Goal: Book appointment/travel/reservation

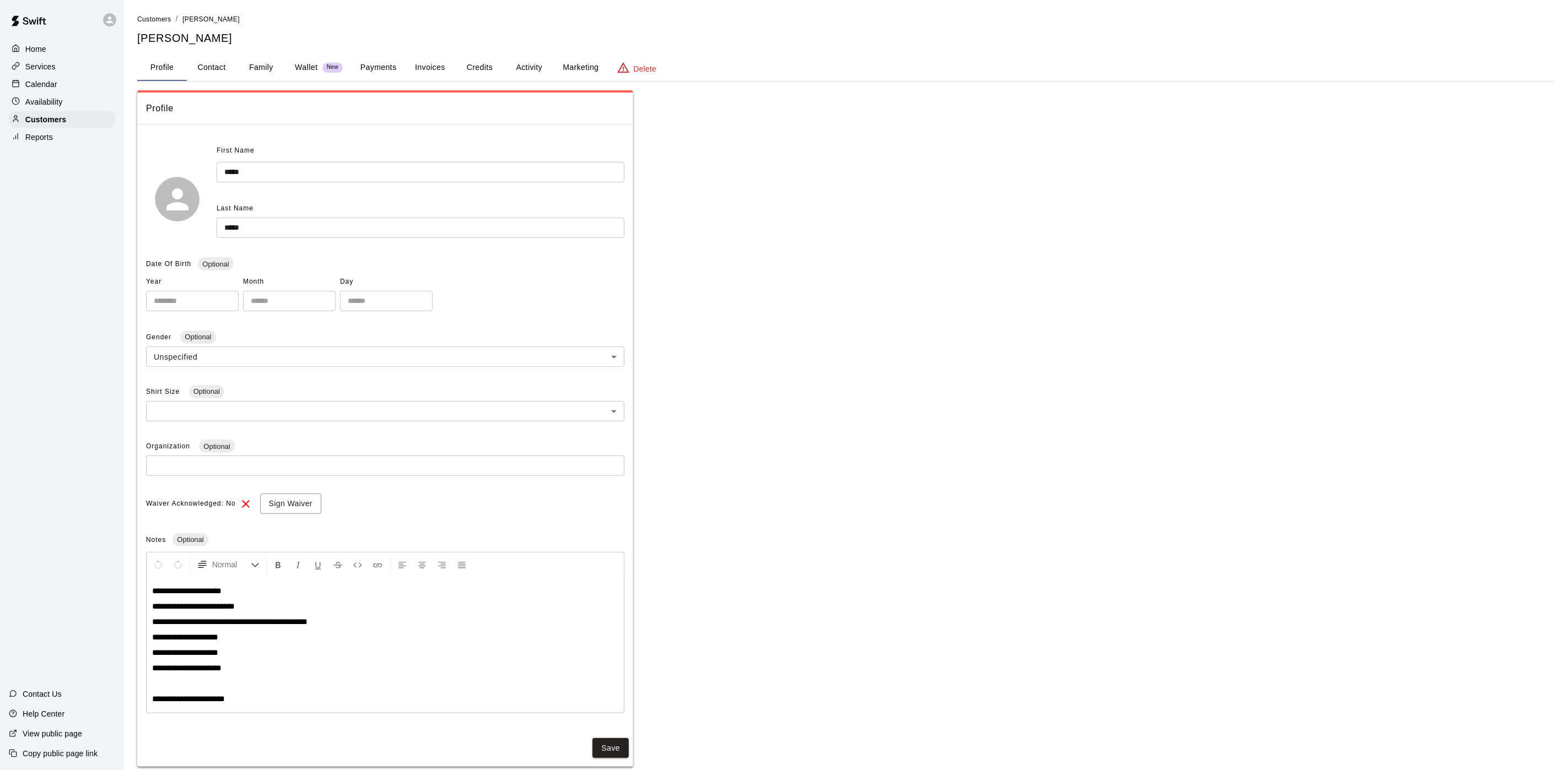
click at [113, 83] on div "Calendar" at bounding box center [62, 84] width 106 height 17
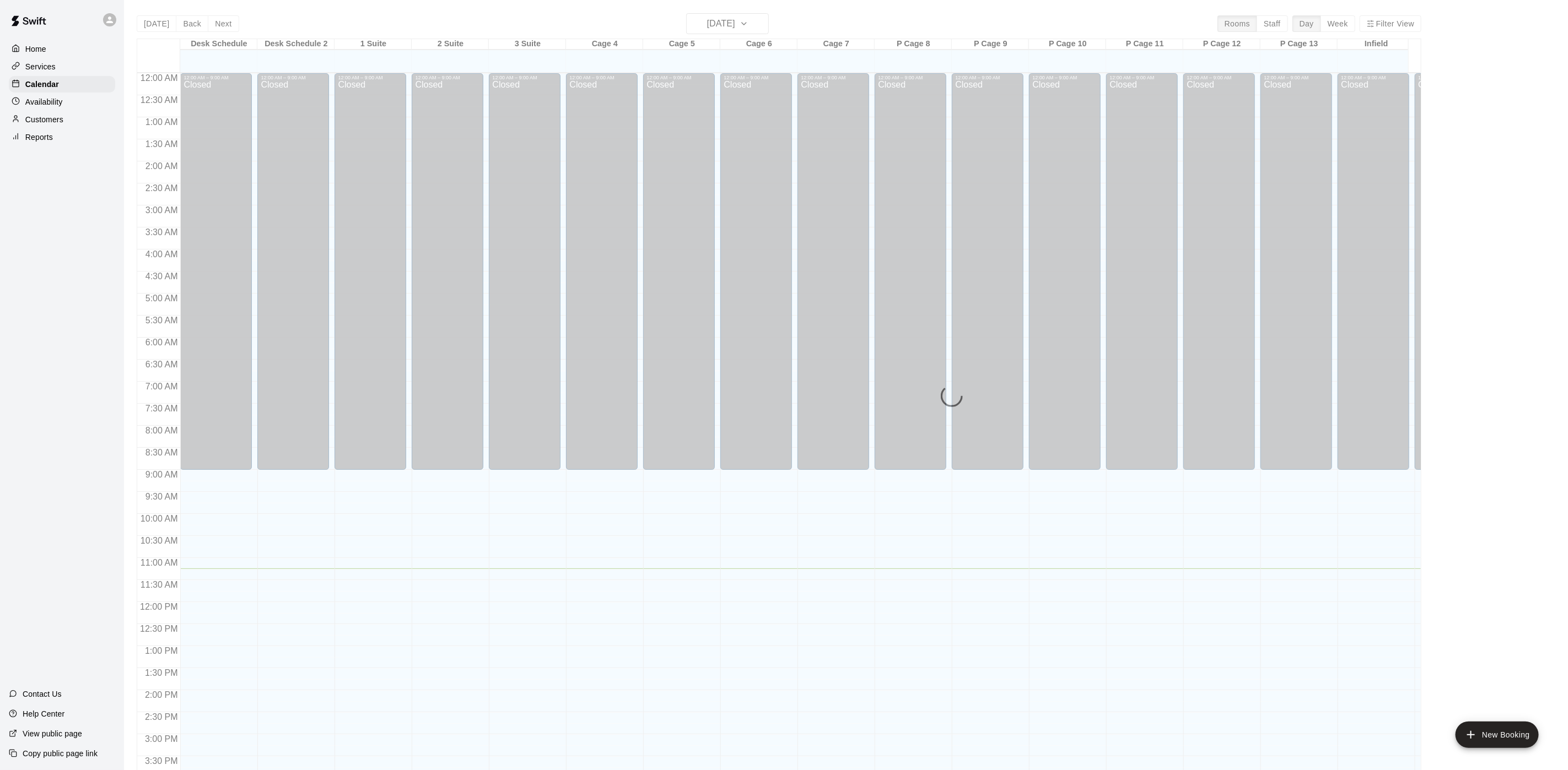
scroll to position [316, 0]
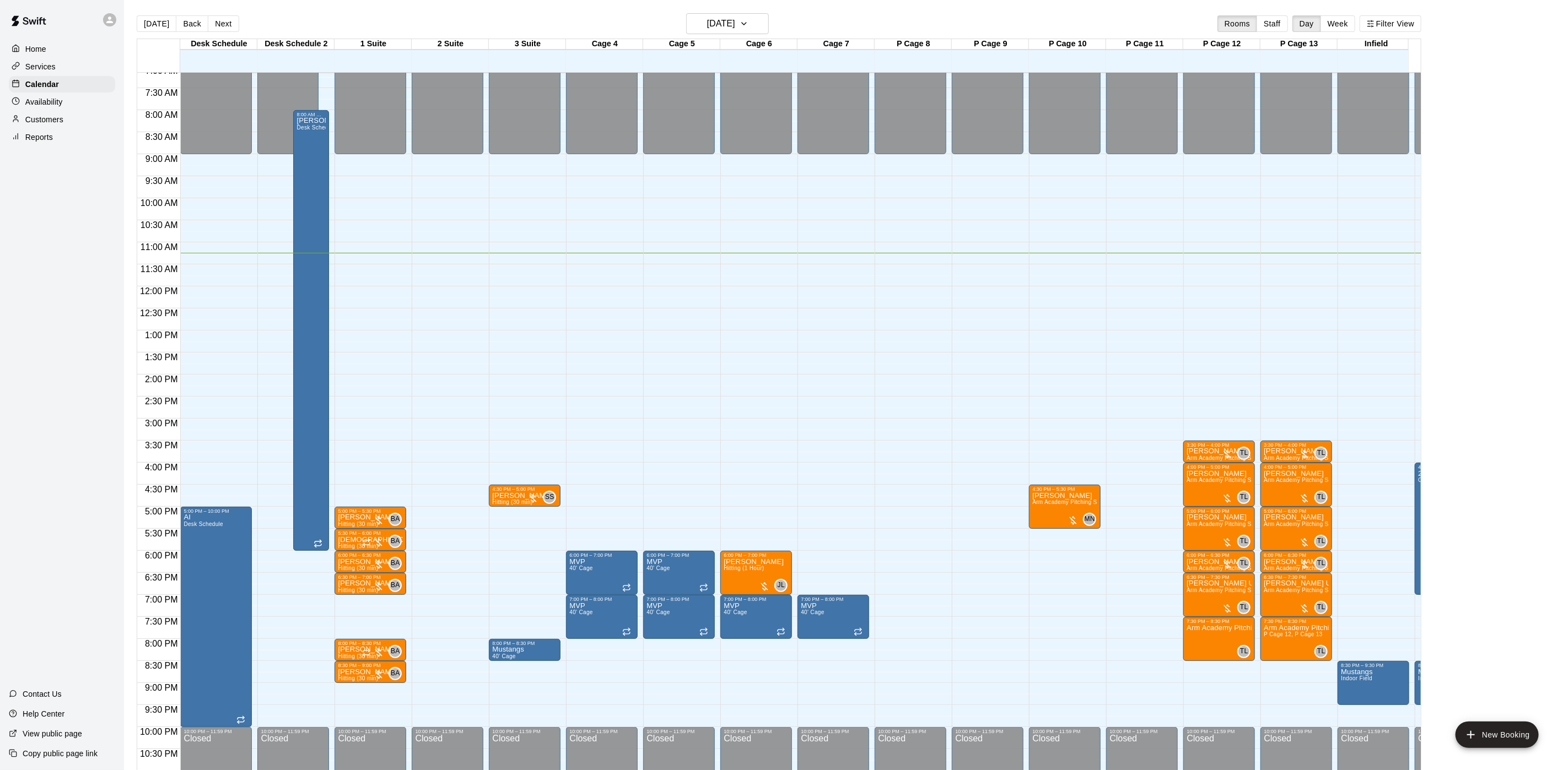
click at [682, 18] on div "[DATE] Back [DATE][DATE] Rooms Staff Day Week Filter View" at bounding box center [778, 26] width 1284 height 26
click at [707, 20] on h6 "[DATE]" at bounding box center [720, 23] width 28 height 15
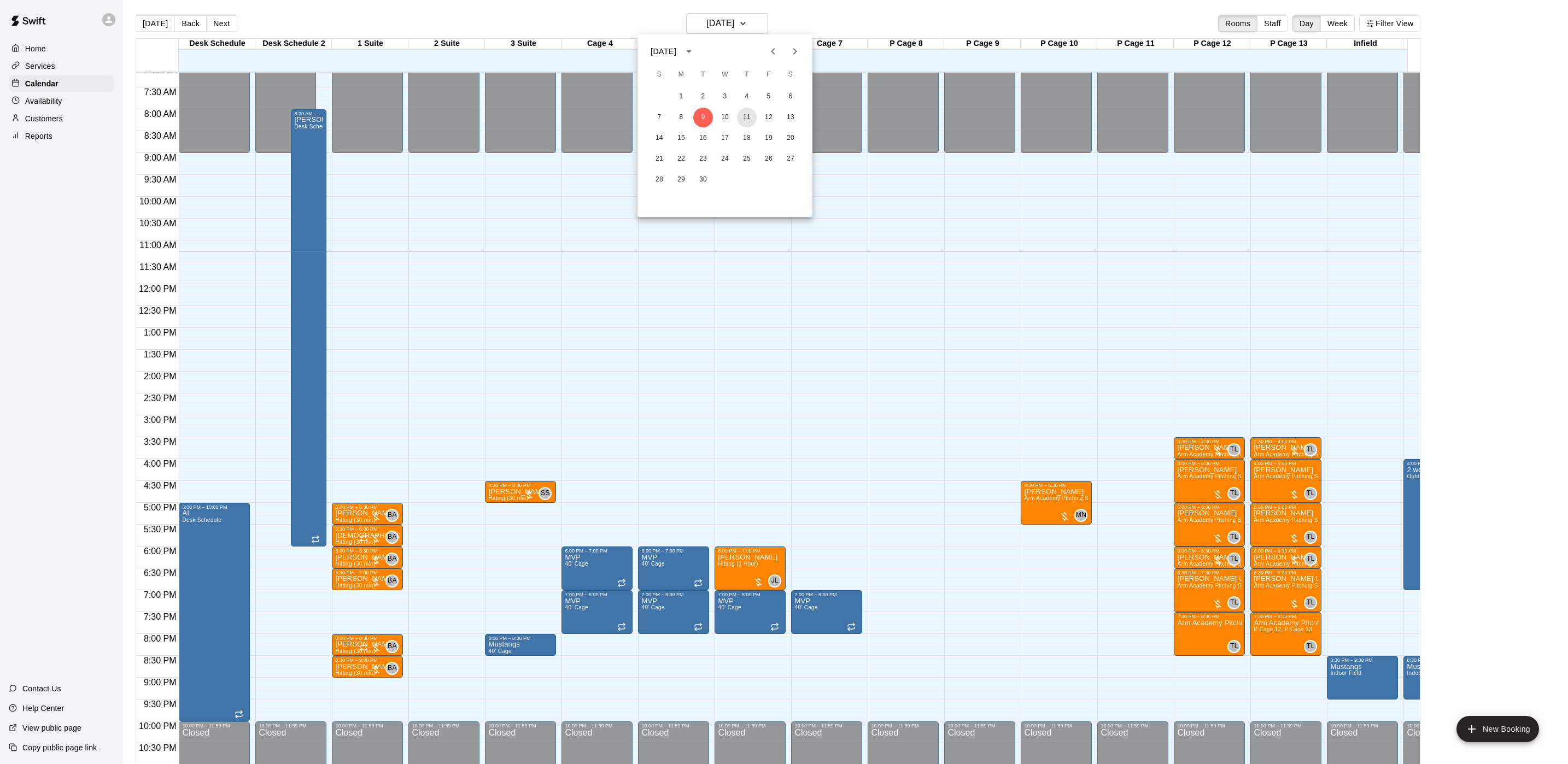
drag, startPoint x: 747, startPoint y: 138, endPoint x: 748, endPoint y: 203, distance: 65.0
click at [748, 203] on div "1 2 3 4 5 6 7 8 9 10 11 12 13 14 15 16 17 18 19 20 21 22 23 24 25 26 27 28 29 30" at bounding box center [725, 152] width 175 height 131
click at [753, 122] on button "11" at bounding box center [747, 117] width 20 height 20
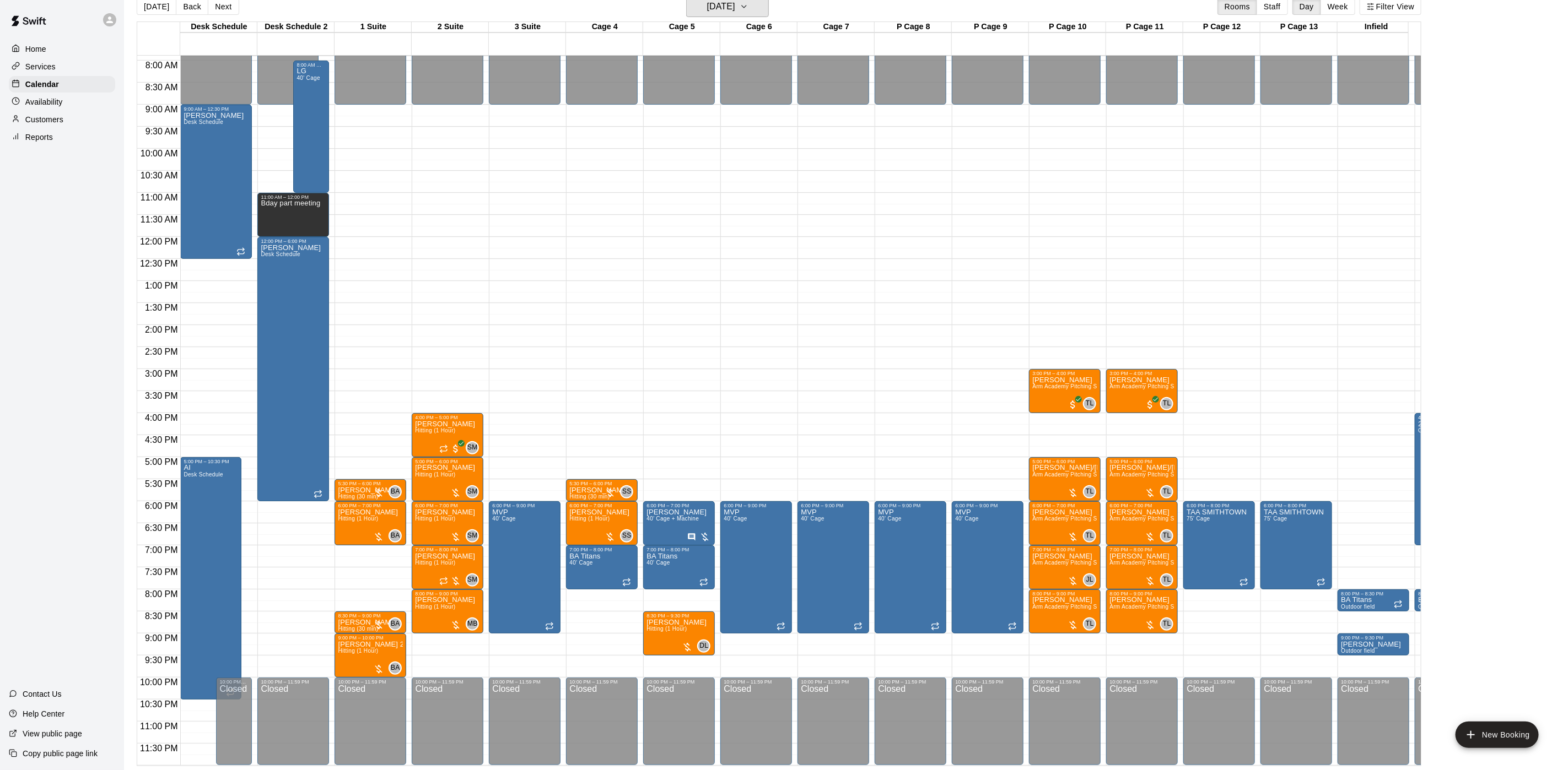
scroll to position [0, 183]
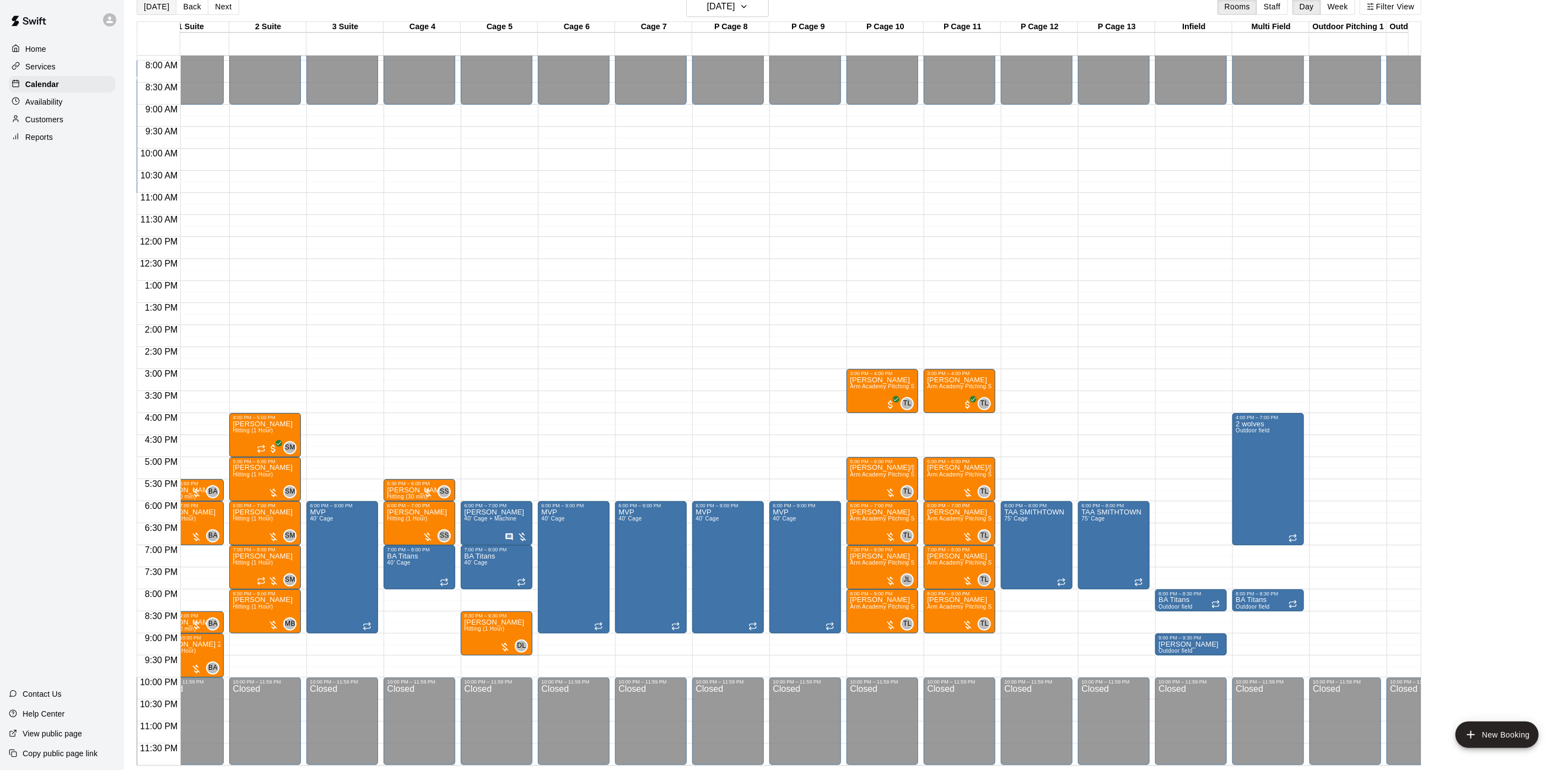
drag, startPoint x: 158, startPoint y: 6, endPoint x: 206, endPoint y: 2, distance: 48.2
click at [158, 7] on button "[DATE]" at bounding box center [156, 6] width 39 height 17
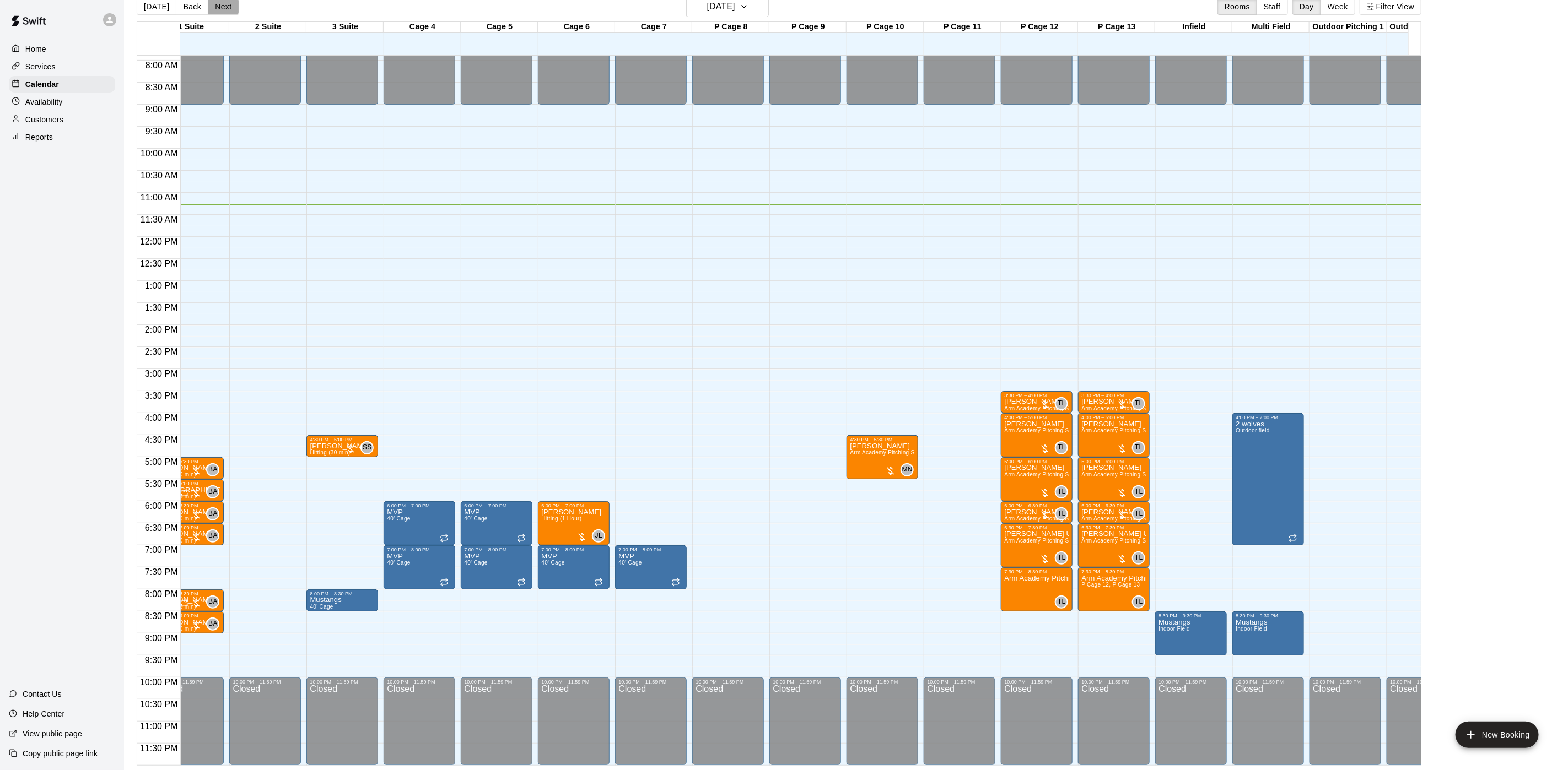
click at [217, 8] on button "Next" at bounding box center [223, 6] width 31 height 17
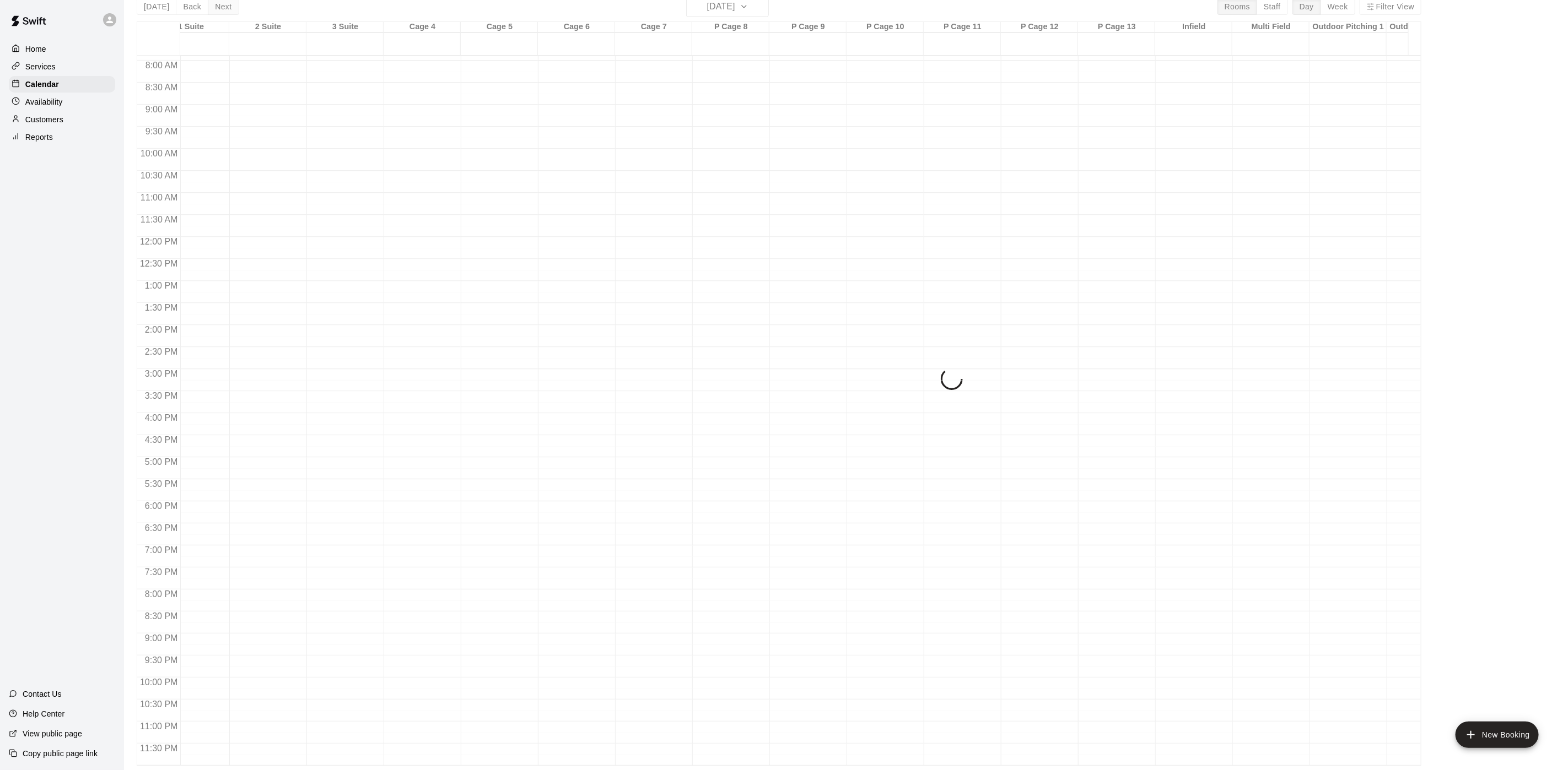
click at [217, 8] on div "[DATE] Back [DATE][DATE] Rooms Staff Day Week Filter View Desk Schedule 10 Wed …" at bounding box center [778, 381] width 1284 height 770
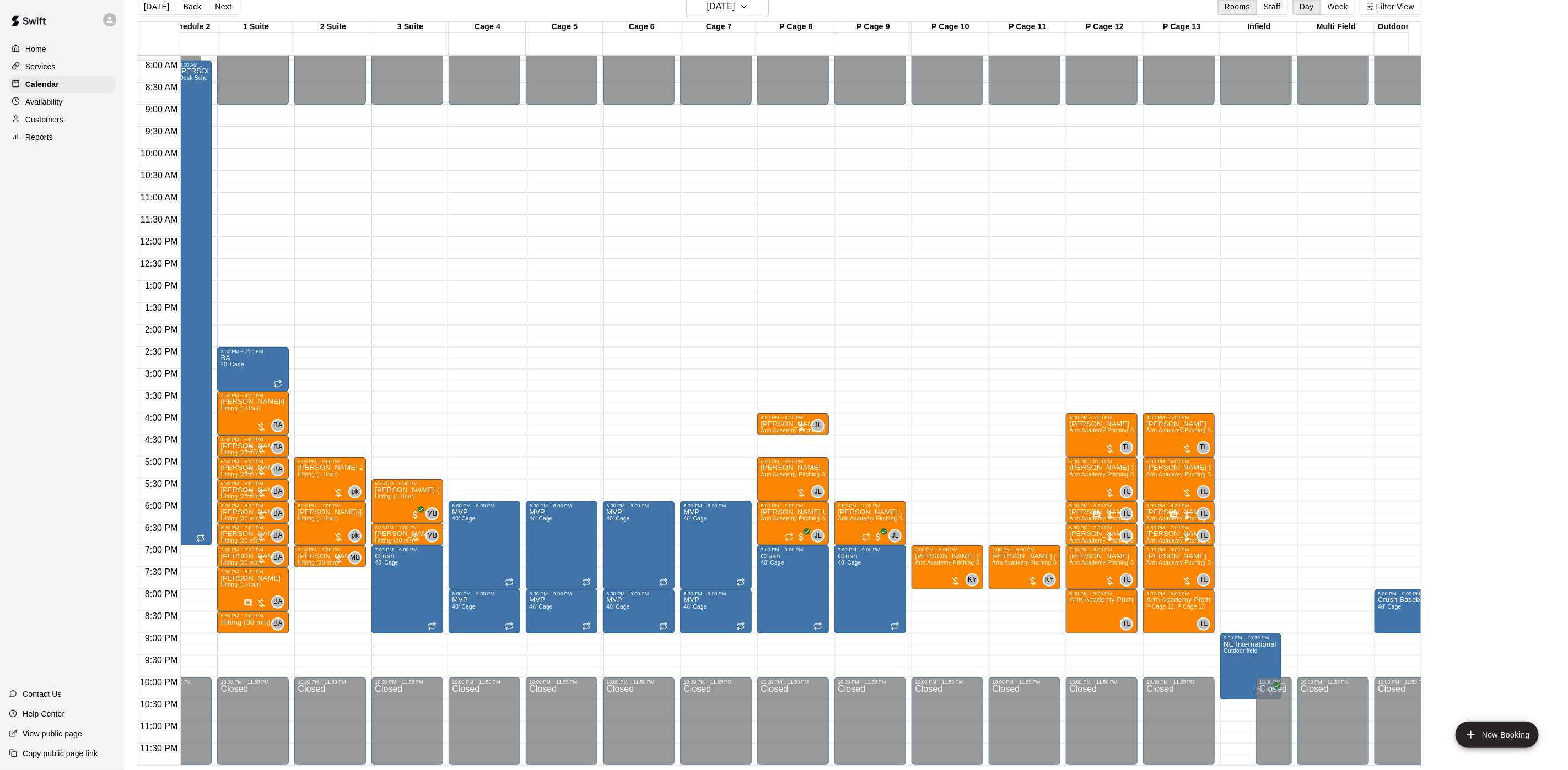
scroll to position [0, 116]
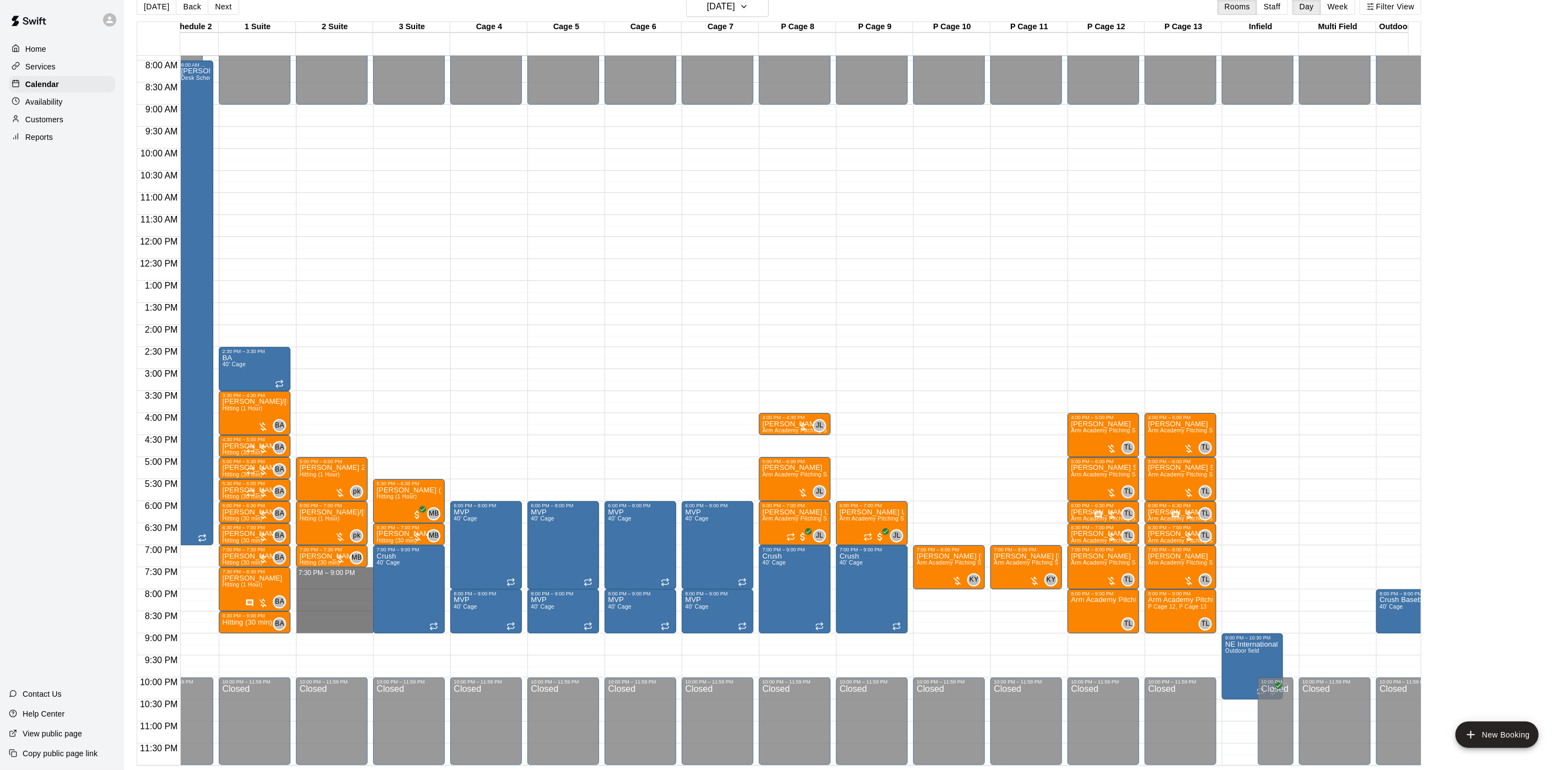
drag, startPoint x: 329, startPoint y: 557, endPoint x: 325, endPoint y: 620, distance: 63.1
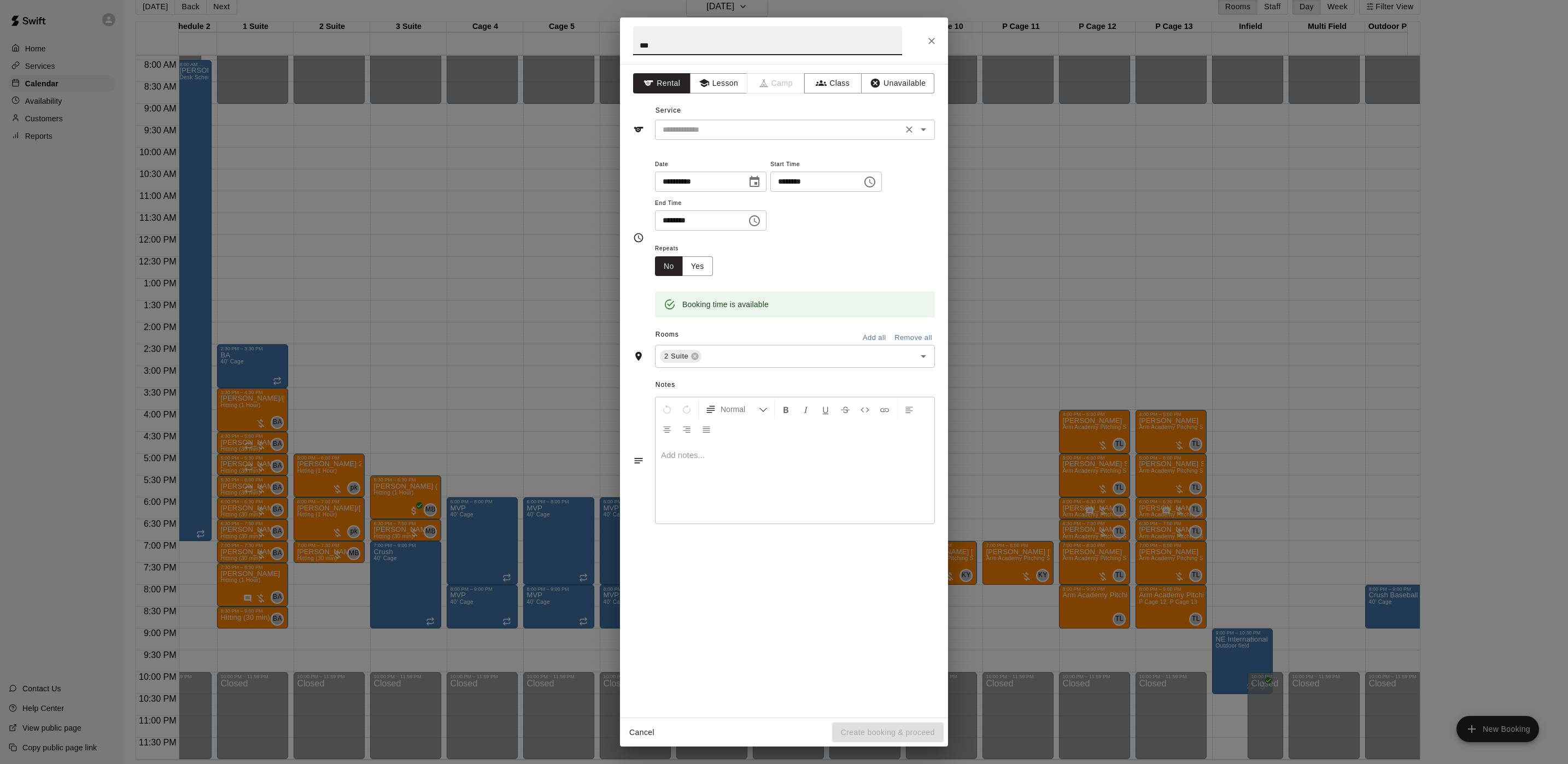
type input "***"
click at [685, 128] on input "text" at bounding box center [779, 129] width 241 height 14
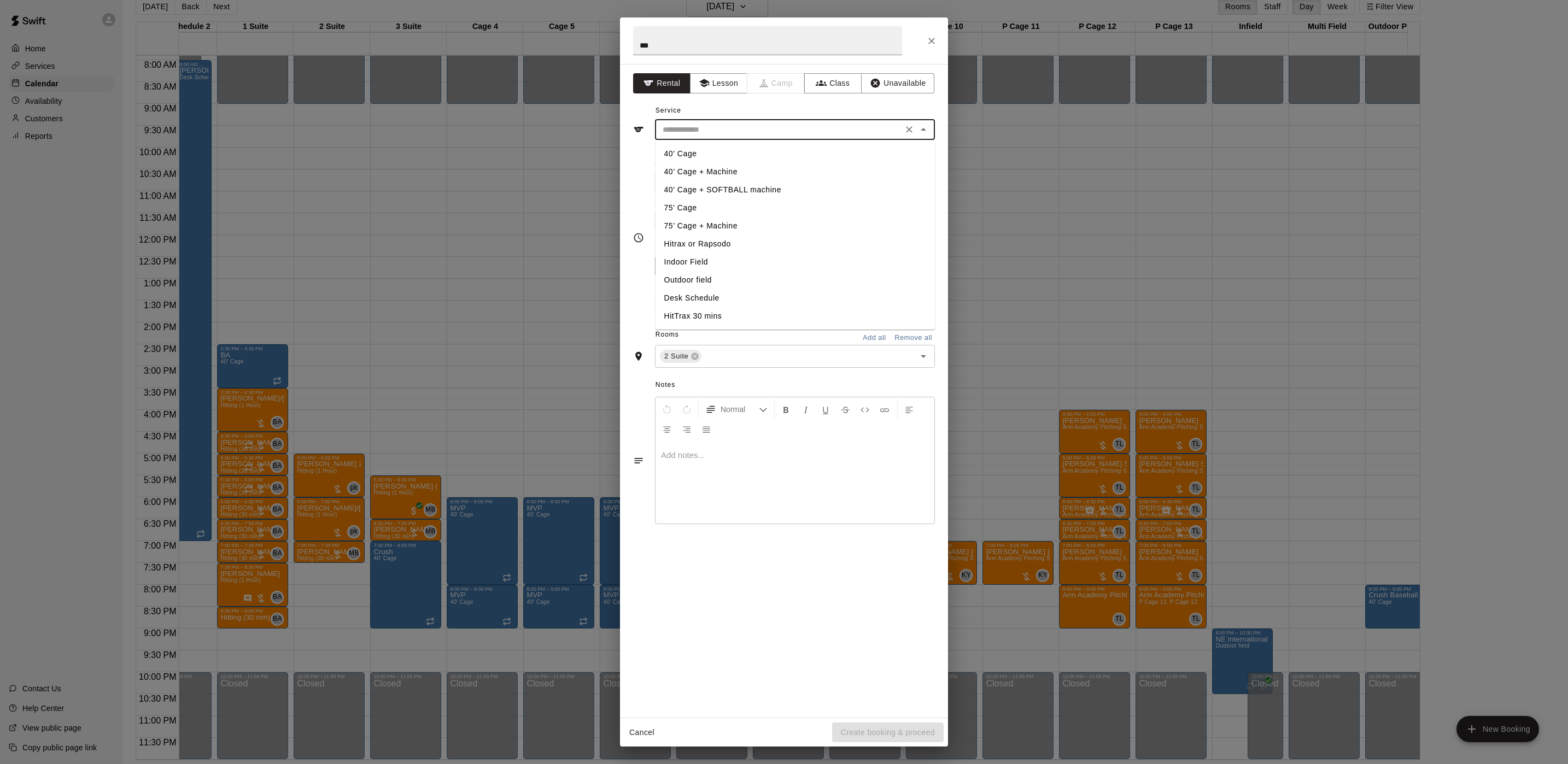
click at [689, 148] on li "40' Cage" at bounding box center [796, 154] width 280 height 18
type input "********"
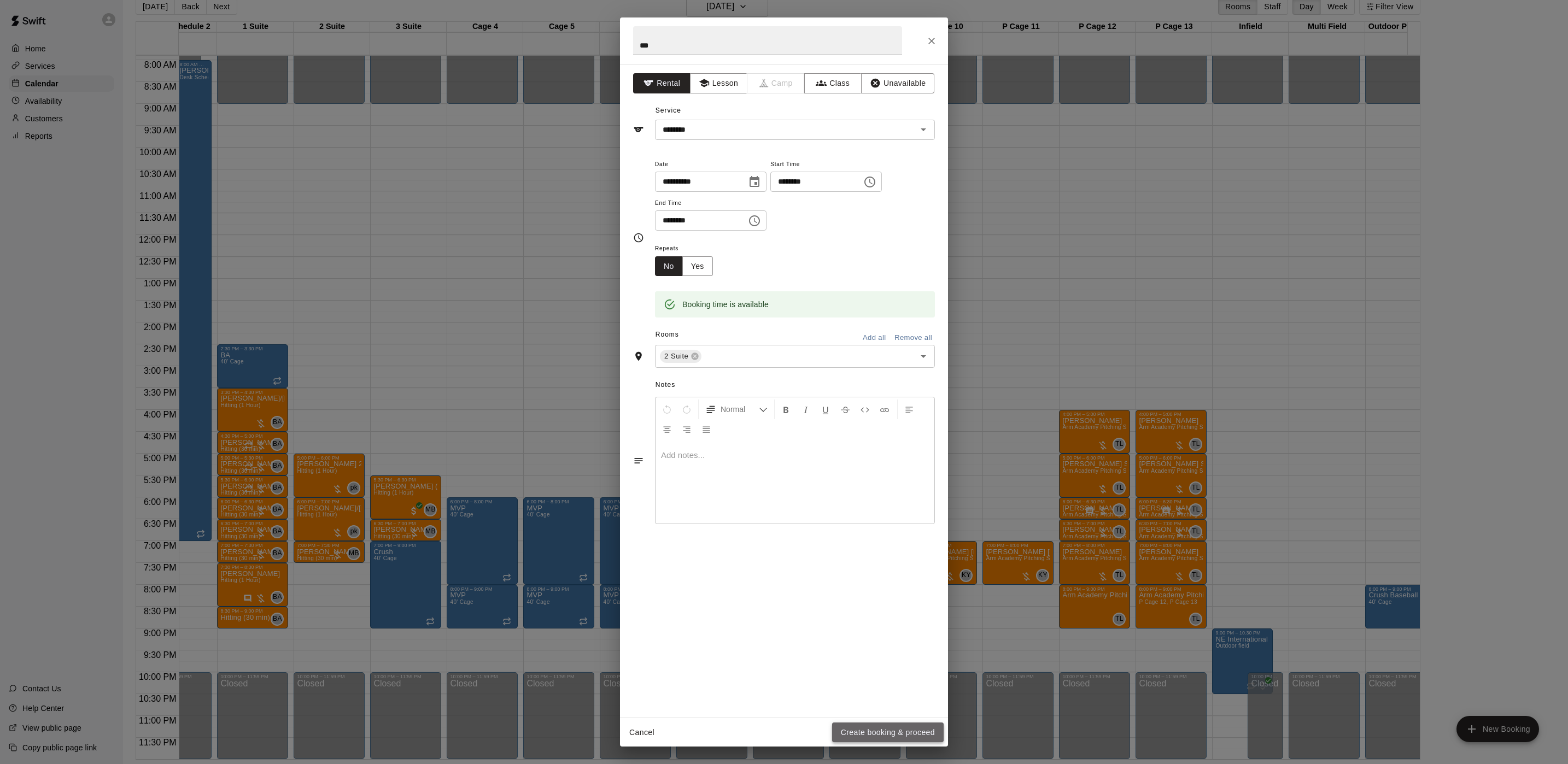
click at [890, 728] on button "Create booking & proceed" at bounding box center [888, 732] width 112 height 20
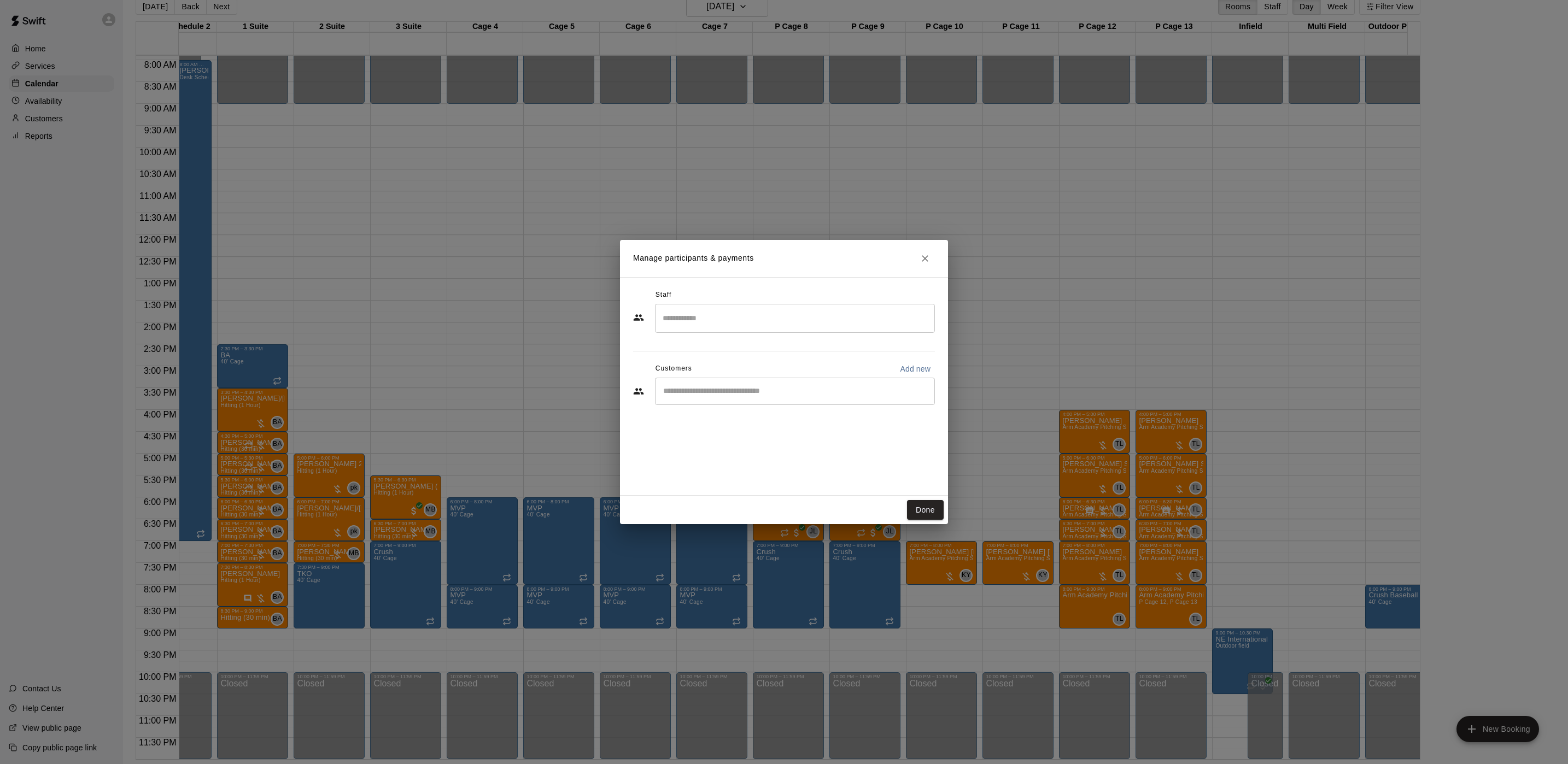
click at [776, 397] on div "​" at bounding box center [795, 392] width 280 height 27
type input "*"
type input "***"
click at [763, 430] on span "[EMAIL_ADDRESS][DOMAIN_NAME]" at bounding box center [745, 428] width 117 height 8
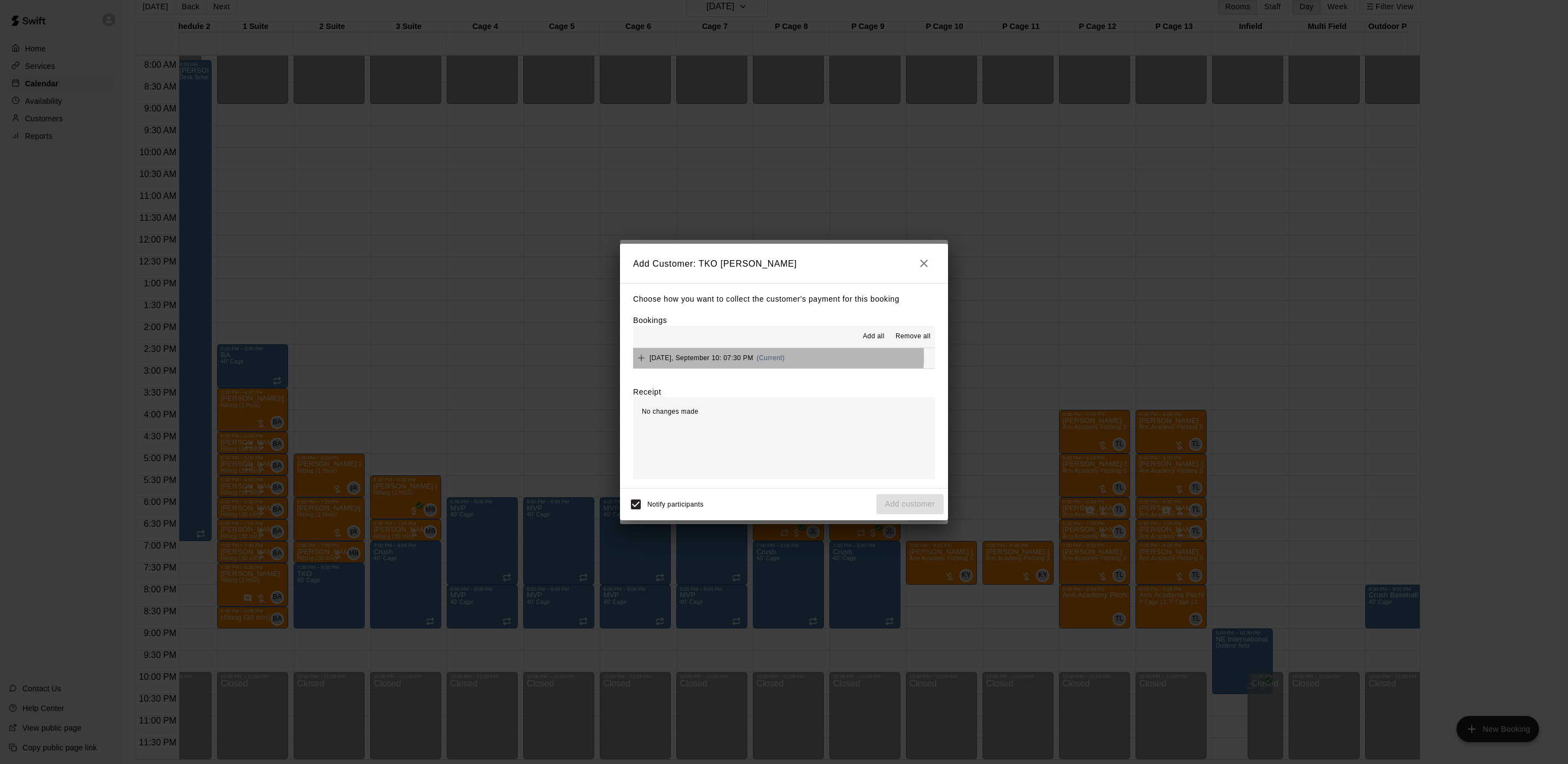
click at [753, 357] on span "[DATE], September 10: 07:30 PM" at bounding box center [701, 358] width 104 height 8
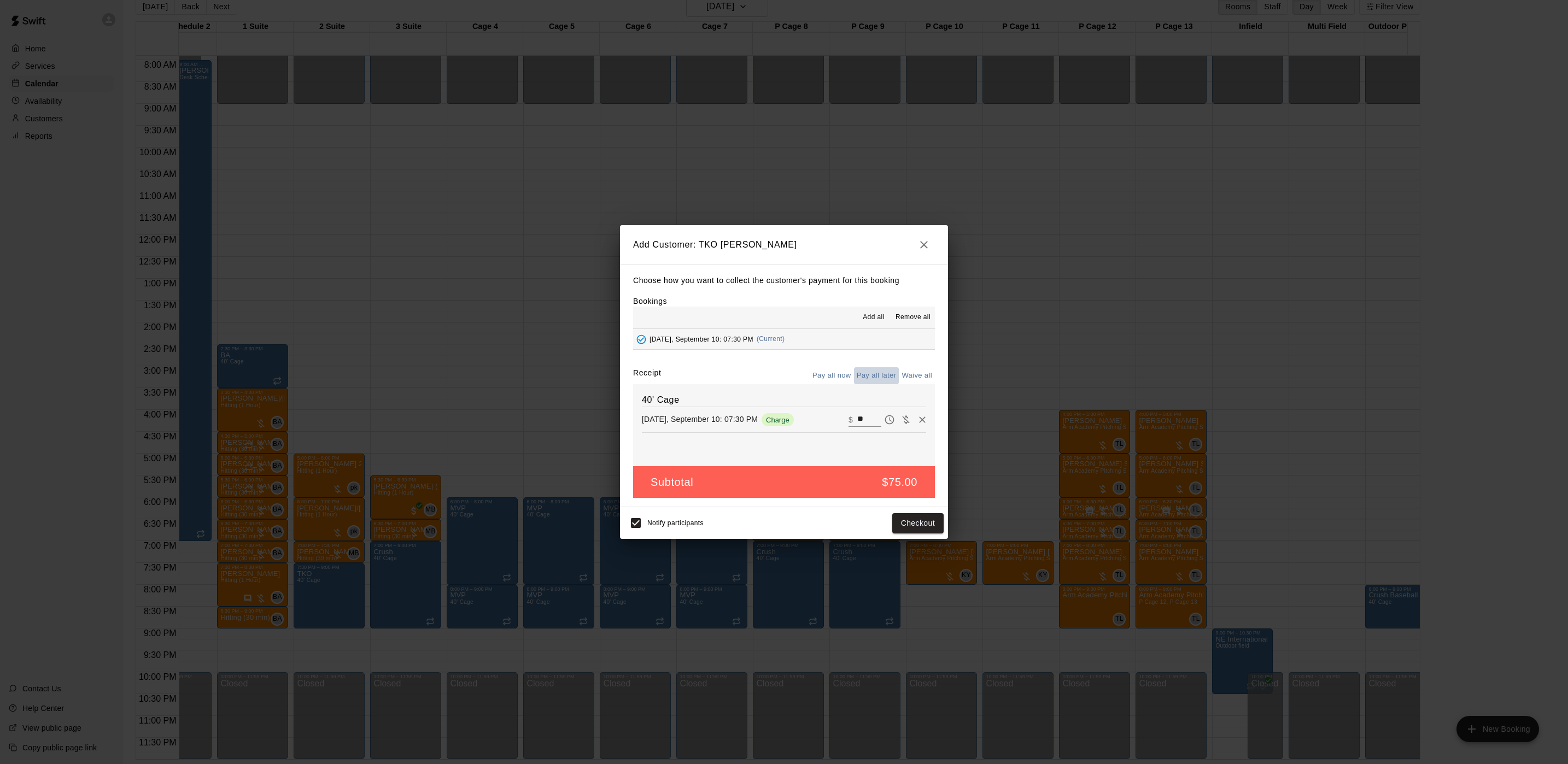
click at [882, 380] on button "Pay all later" at bounding box center [876, 375] width 45 height 17
click at [927, 525] on button "Add customer" at bounding box center [910, 522] width 67 height 20
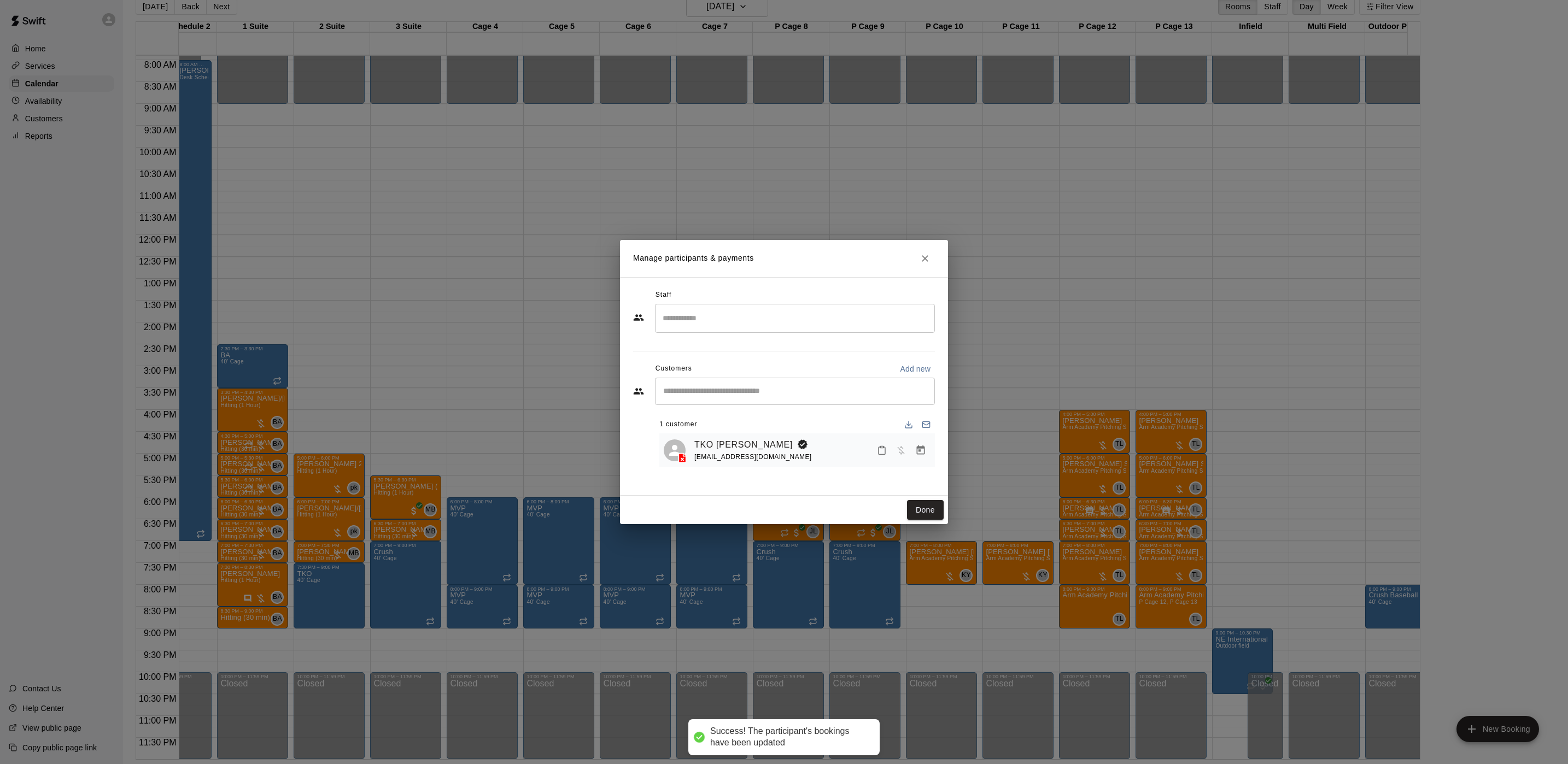
click at [930, 513] on button "Done" at bounding box center [926, 510] width 37 height 20
